Goal: Find specific page/section: Find specific page/section

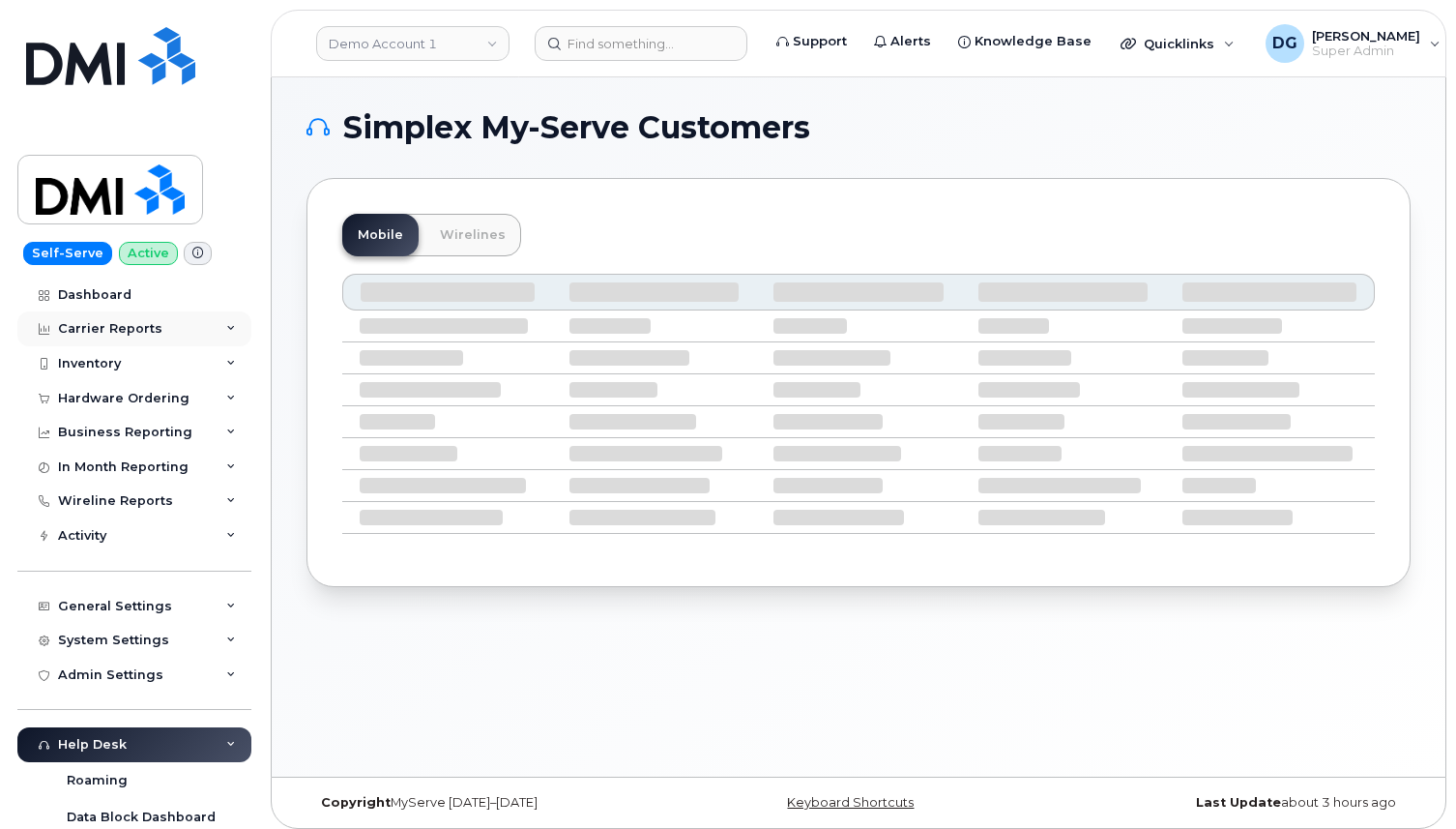
click at [180, 328] on div "Carrier Reports" at bounding box center [134, 329] width 234 height 35
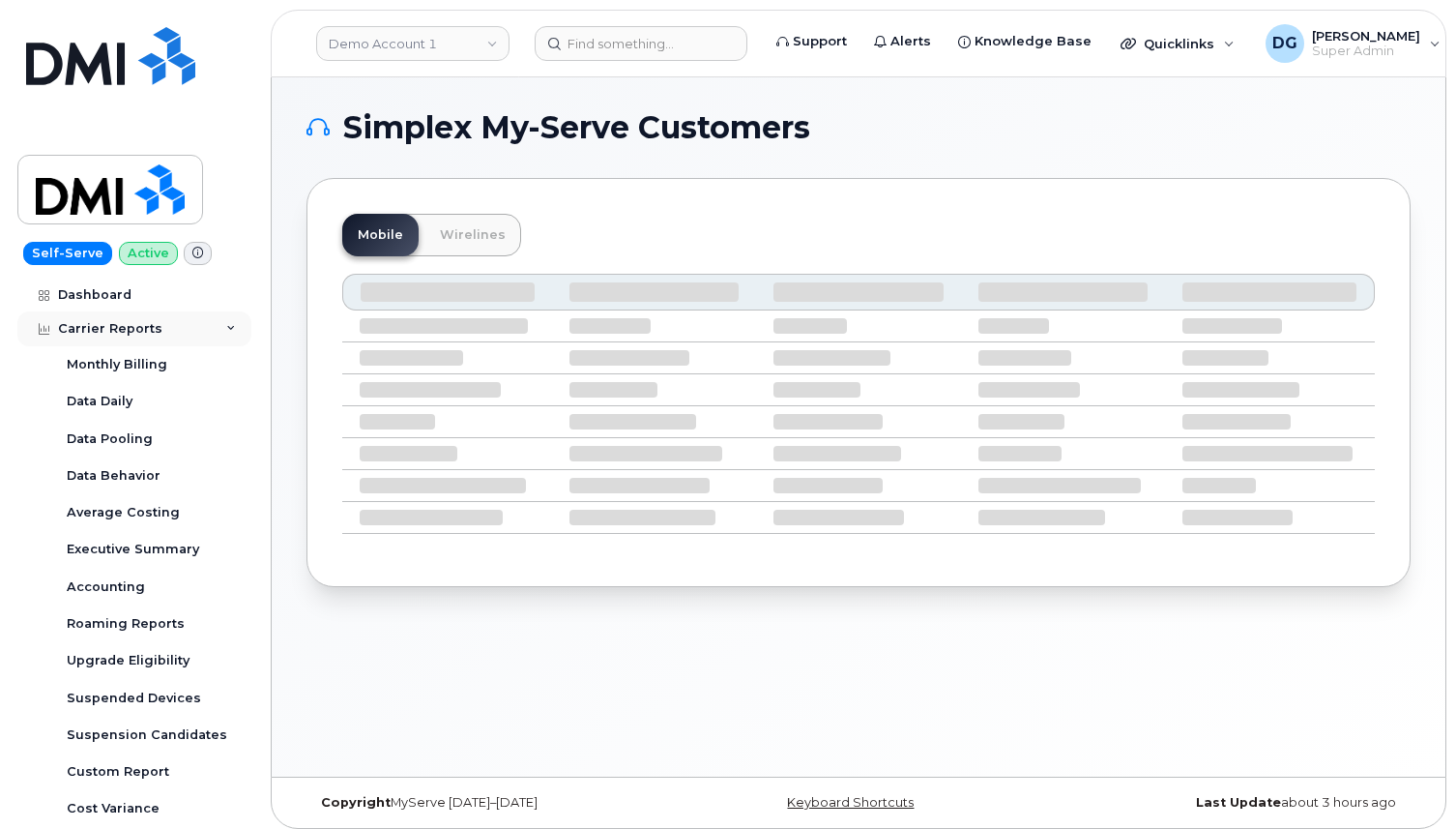
click at [184, 323] on div "Carrier Reports" at bounding box center [134, 329] width 234 height 35
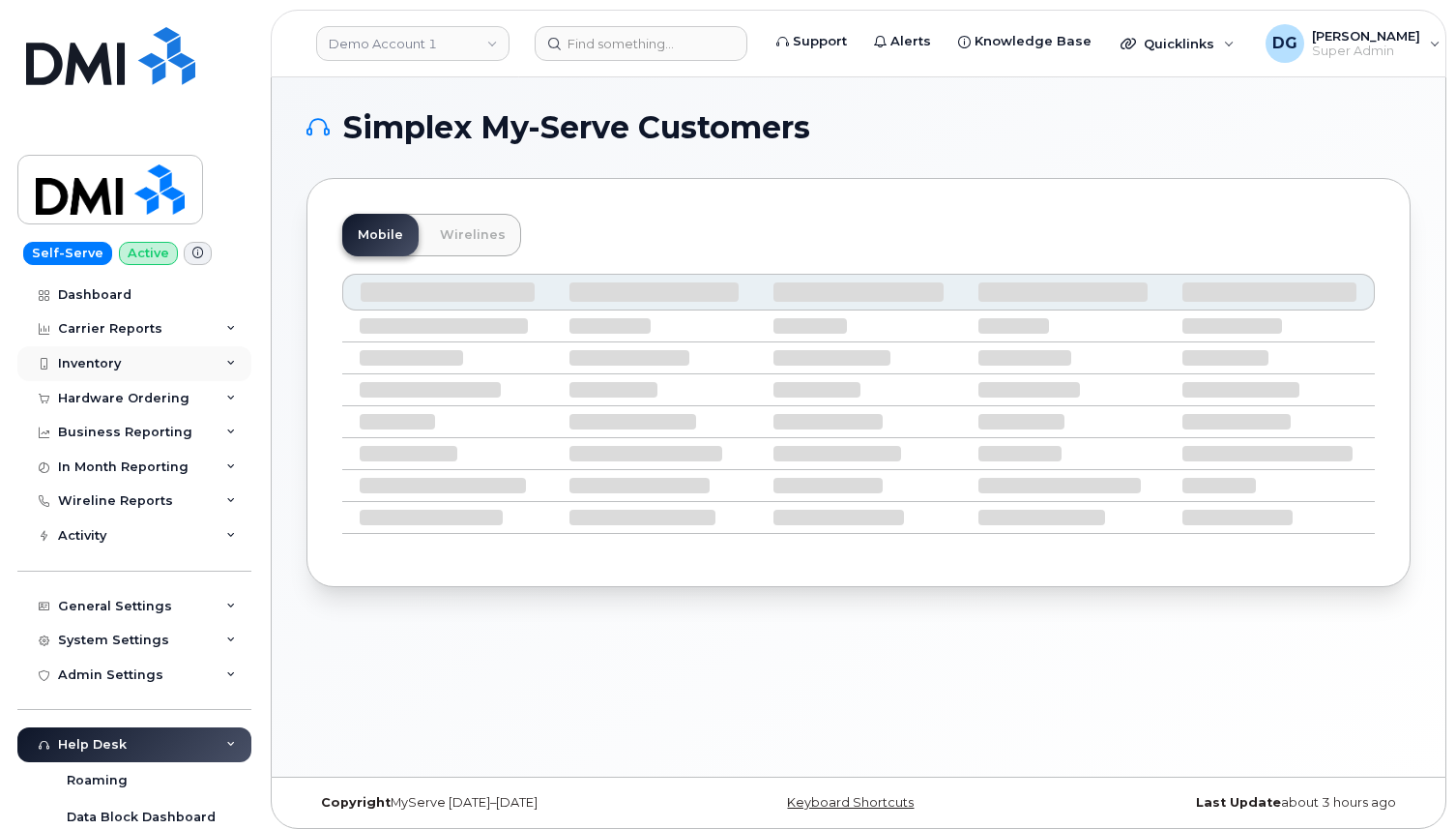
click at [168, 363] on div "Inventory" at bounding box center [134, 364] width 234 height 35
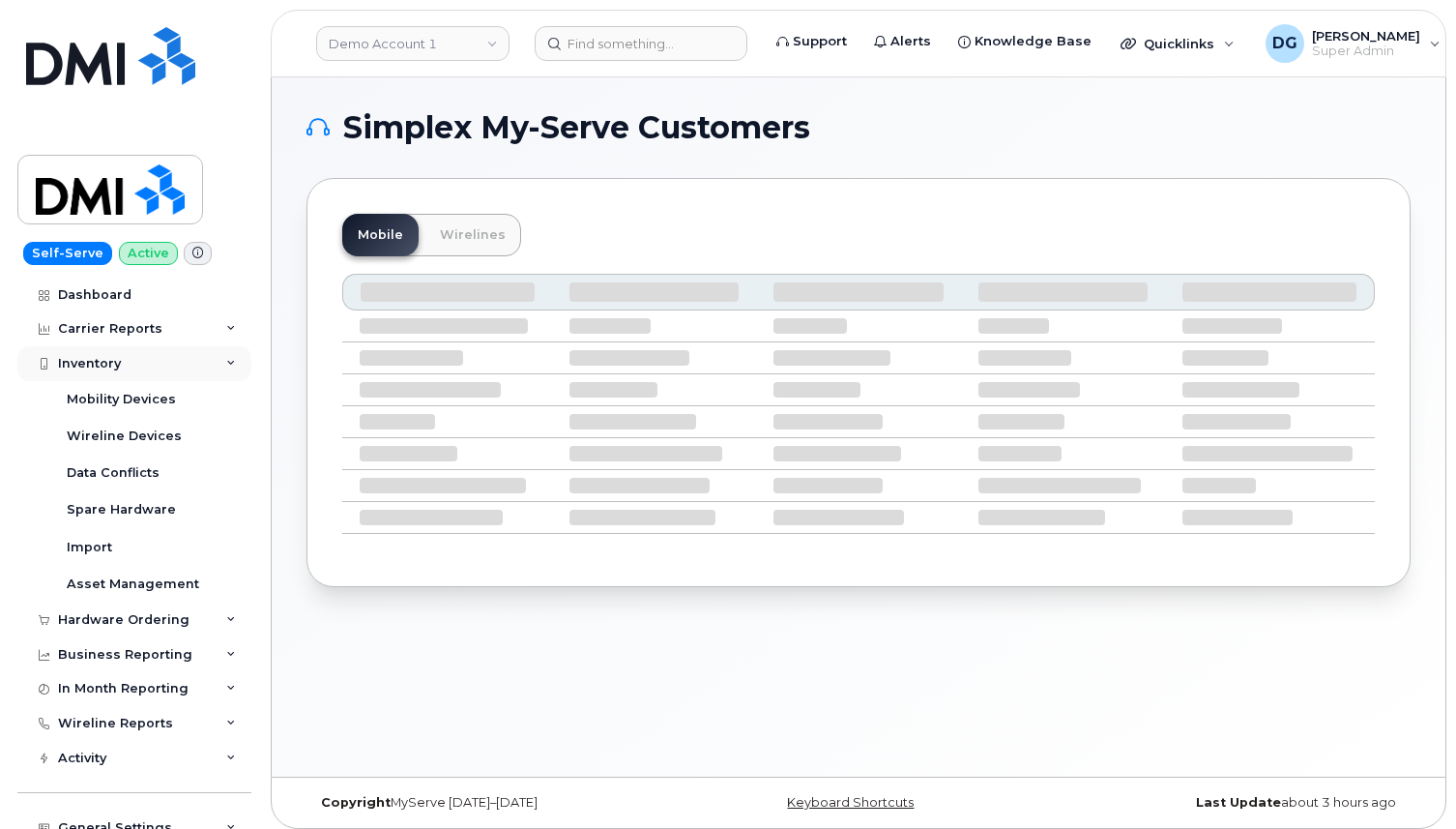
click at [168, 363] on div "Inventory" at bounding box center [134, 364] width 234 height 35
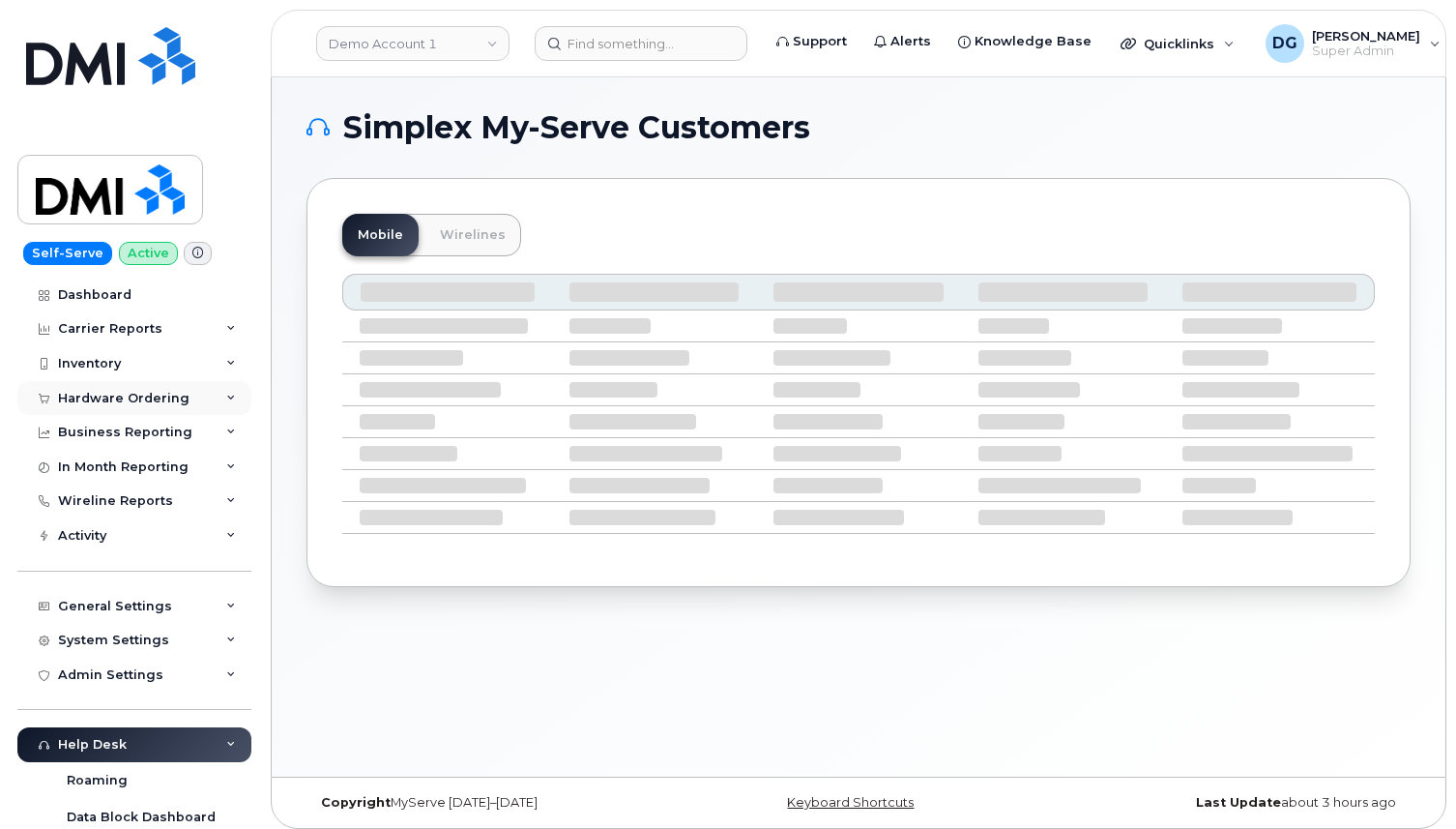
click at [168, 391] on div "Hardware Ordering" at bounding box center [123, 398] width 131 height 16
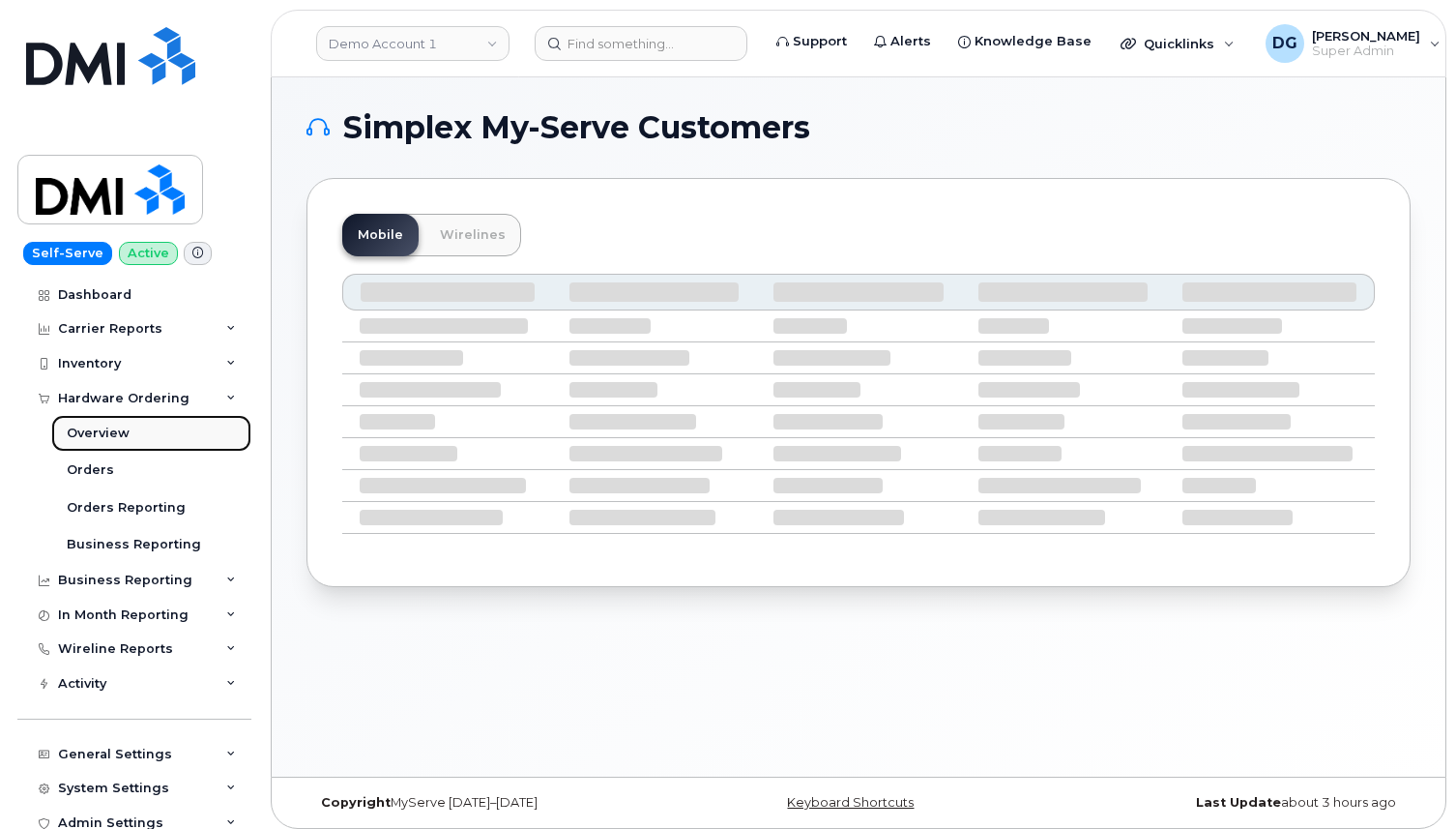
click at [109, 438] on div "Overview" at bounding box center [98, 434] width 63 height 18
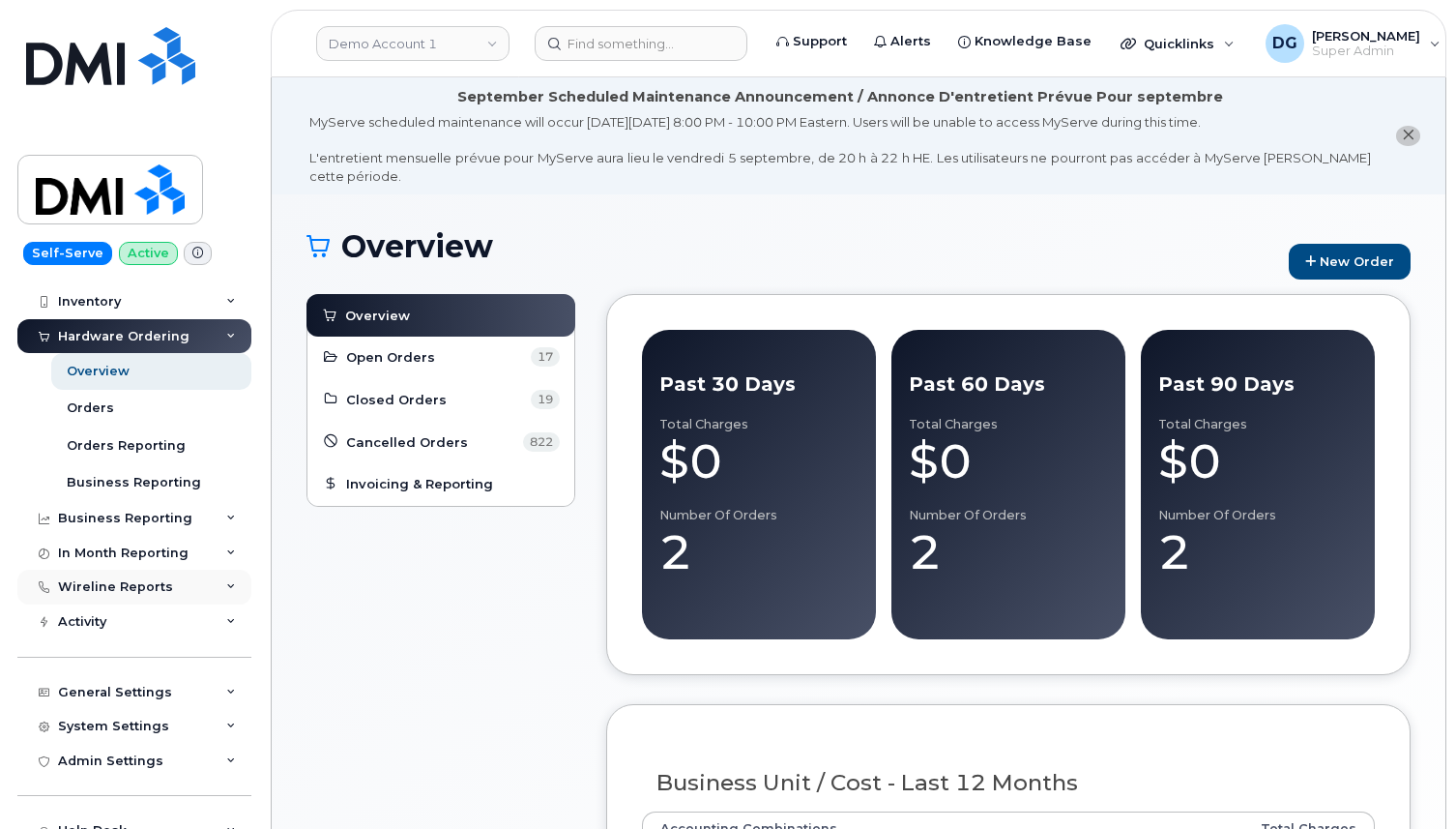
scroll to position [253, 0]
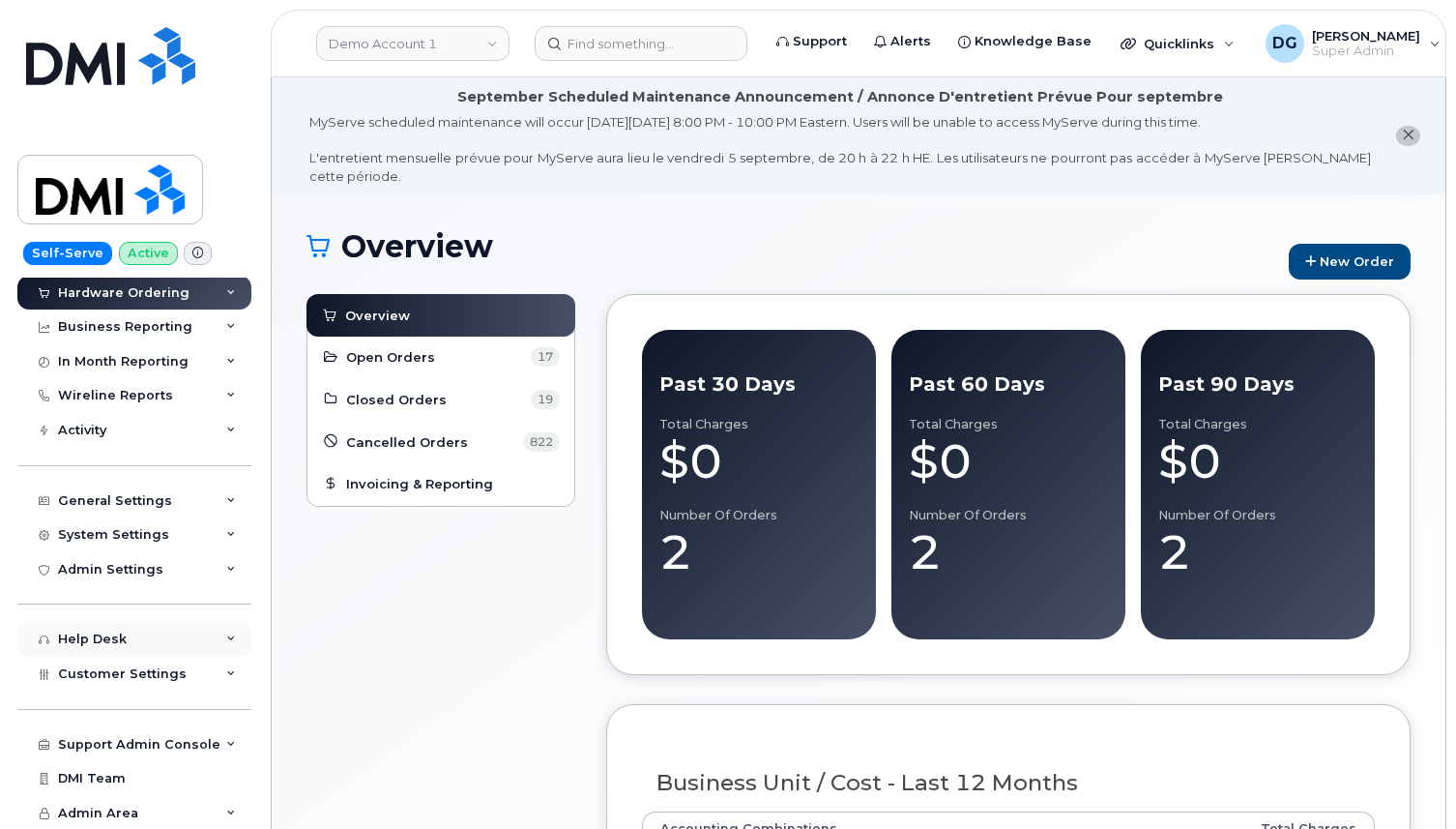
click at [181, 626] on div "Help Desk" at bounding box center [134, 639] width 234 height 35
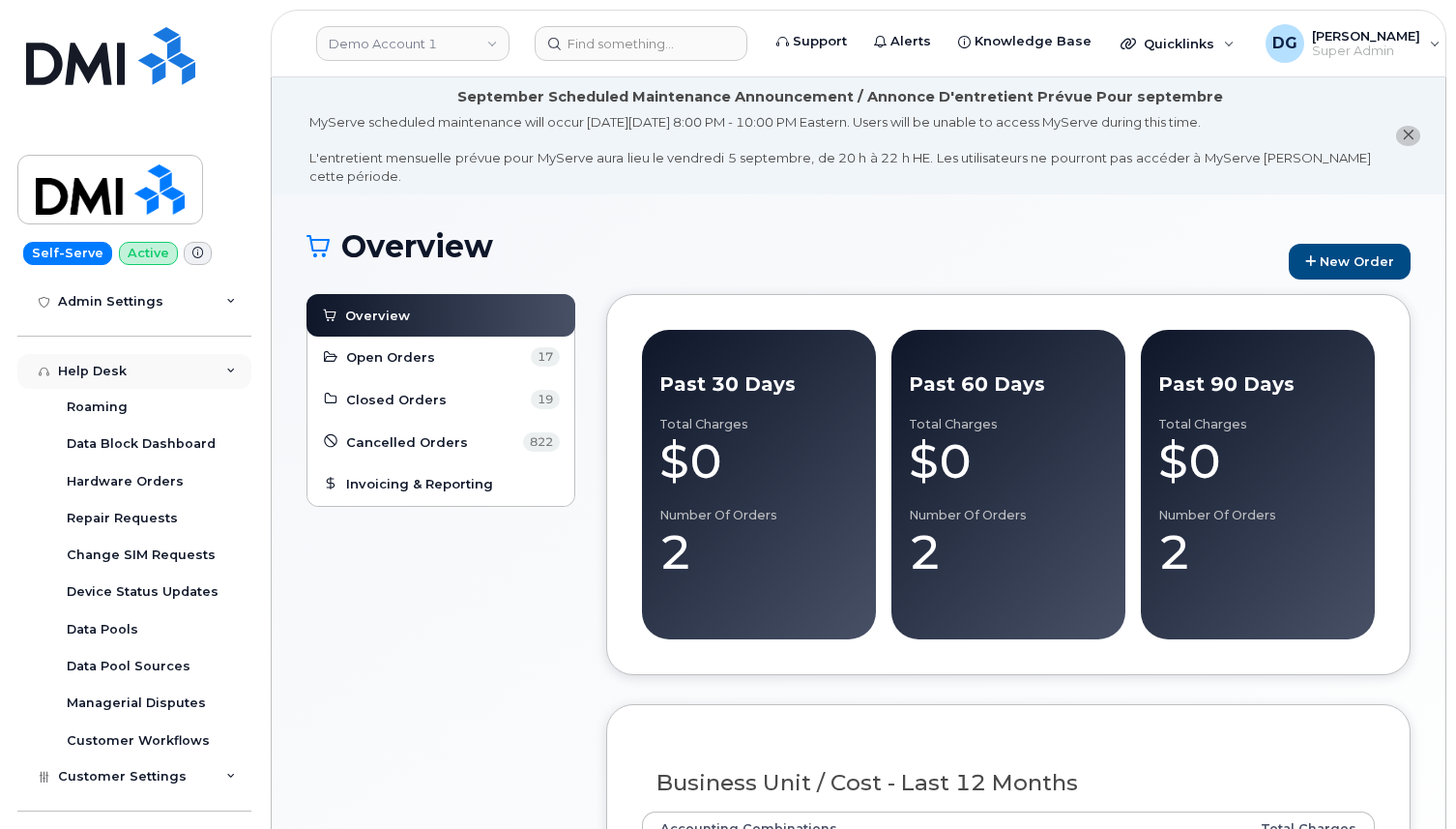
scroll to position [524, 0]
click at [173, 482] on div "Hardware Orders" at bounding box center [125, 480] width 117 height 18
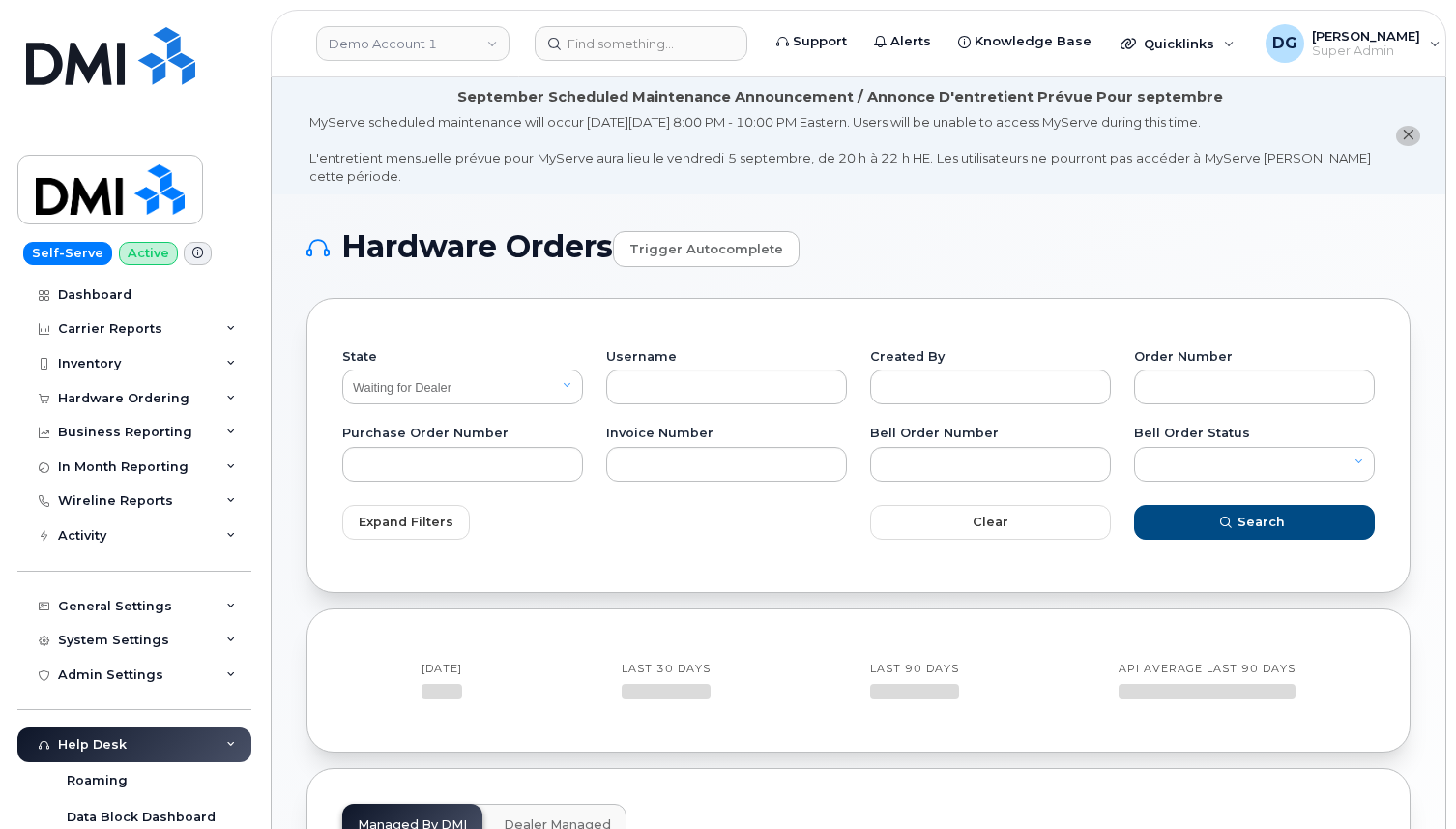
select select "Waiting for Dealer"
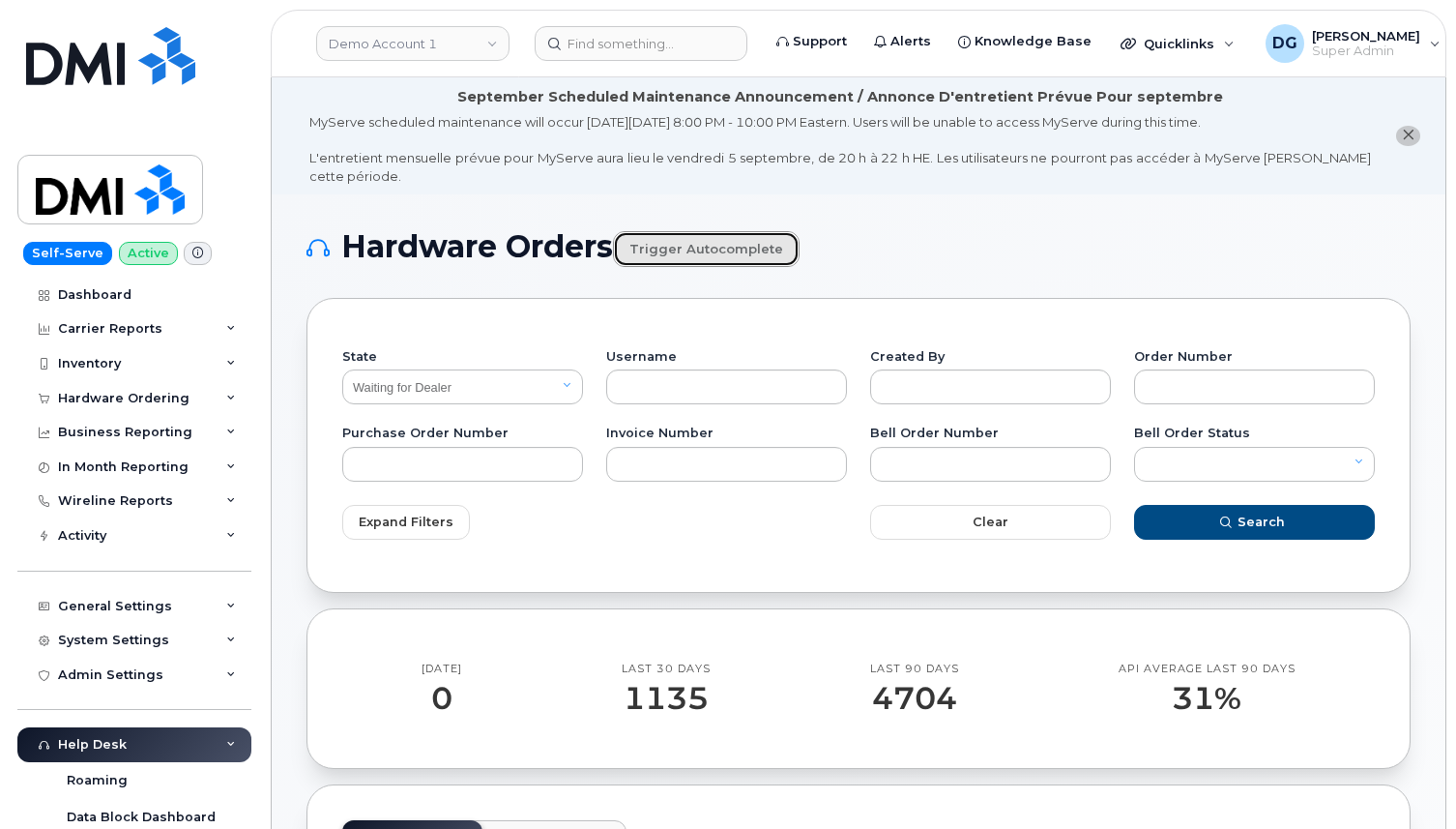
click at [736, 247] on link "Trigger autocomplete" at bounding box center [705, 249] width 187 height 36
click at [849, 253] on h1 "Hardware Orders Trigger autocomplete" at bounding box center [858, 248] width 1104 height 38
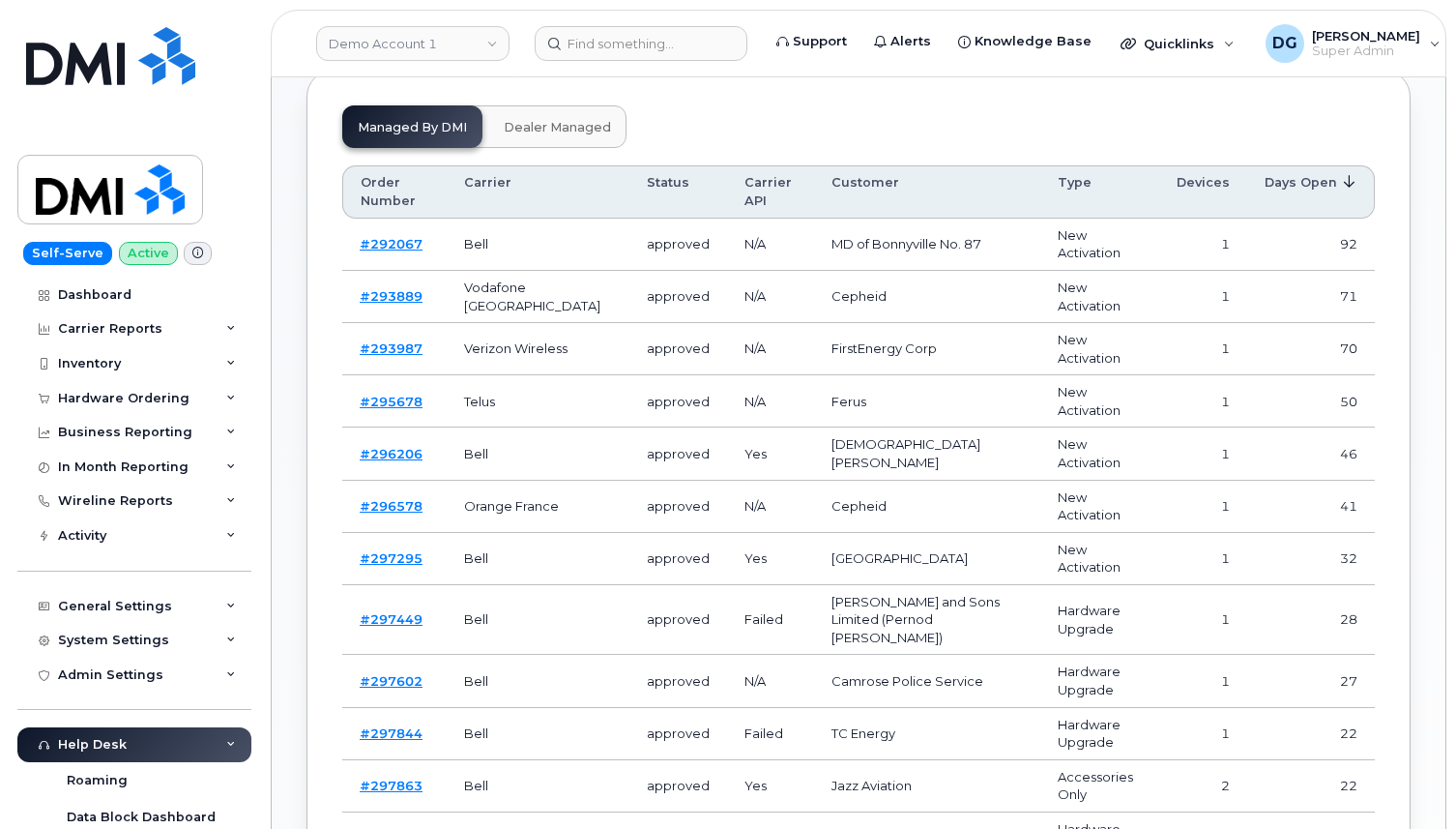
scroll to position [584, 0]
